Goal: Task Accomplishment & Management: Complete application form

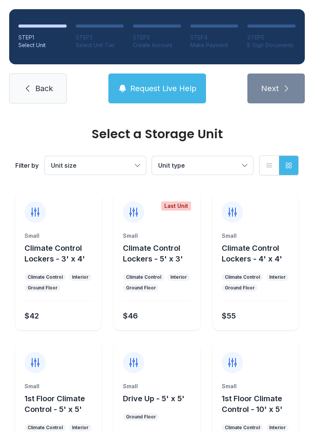
click at [21, 82] on link "Back" at bounding box center [37, 89] width 57 height 30
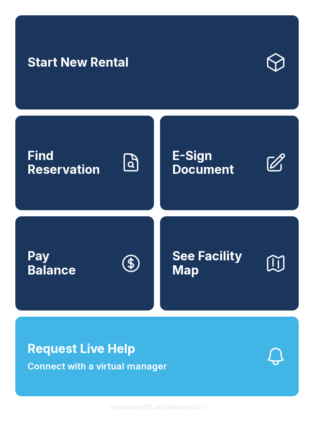
click at [243, 177] on span "E-Sign Document" at bounding box center [215, 163] width 87 height 28
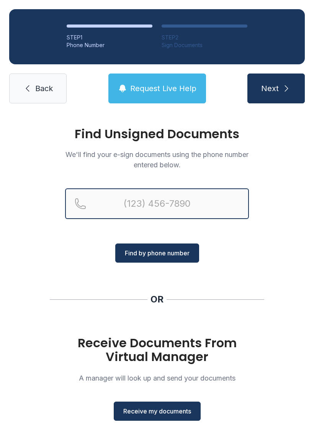
click at [180, 205] on input "Reservation phone number" at bounding box center [157, 203] width 184 height 31
type input "("
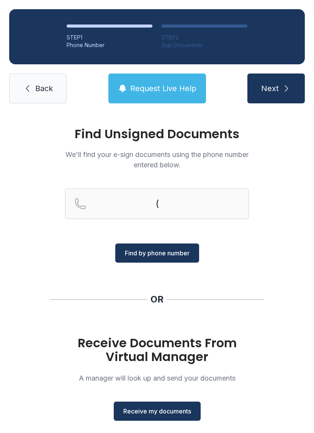
click at [291, 258] on div "Find Unsigned Documents We'll find your e-sign documents using the phone number…" at bounding box center [157, 282] width 314 height 339
click at [179, 414] on span "Receive my documents" at bounding box center [157, 411] width 68 height 9
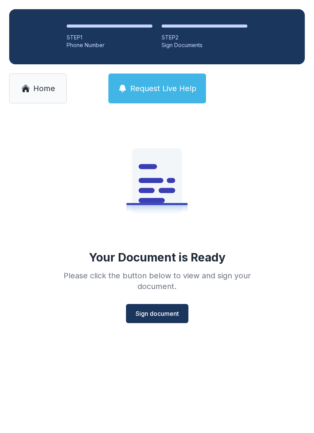
click at [162, 310] on span "Sign document" at bounding box center [157, 313] width 43 height 9
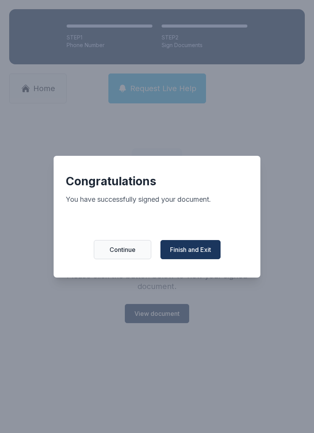
click at [207, 249] on button "Finish and Exit" at bounding box center [190, 249] width 60 height 19
